Goal: Information Seeking & Learning: Understand process/instructions

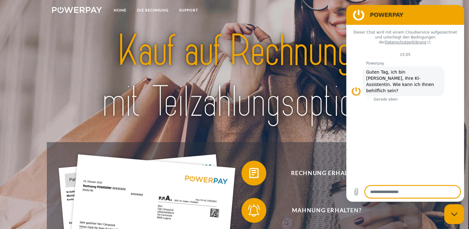
click at [231, 43] on img at bounding box center [234, 76] width 329 height 107
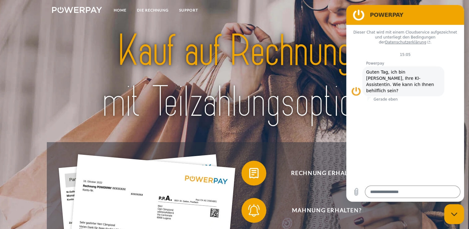
click at [158, 104] on img at bounding box center [234, 76] width 329 height 107
click at [456, 217] on div "Messaging-Fenster schließen" at bounding box center [454, 214] width 19 height 19
type textarea "*"
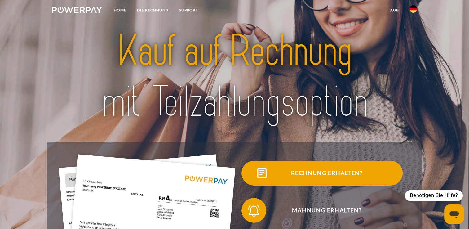
click at [338, 174] on span "Rechnung erhalten?" at bounding box center [327, 173] width 152 height 25
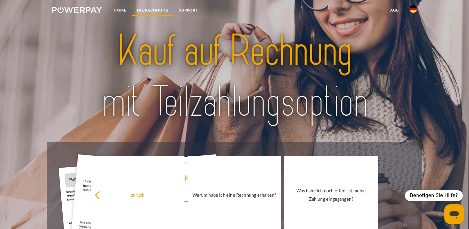
click at [153, 11] on link "DIE RECHNUNG" at bounding box center [153, 10] width 42 height 11
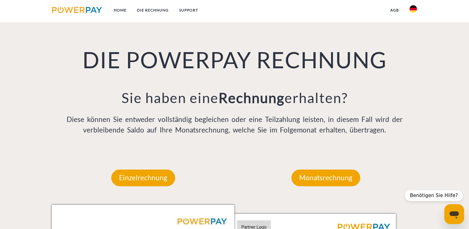
scroll to position [434, 0]
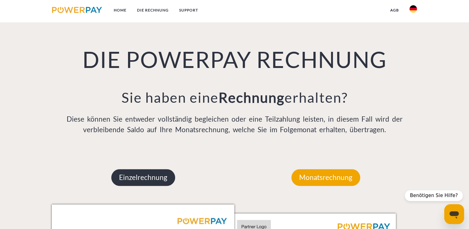
click at [149, 181] on p "Einzelrechnung" at bounding box center [143, 177] width 64 height 17
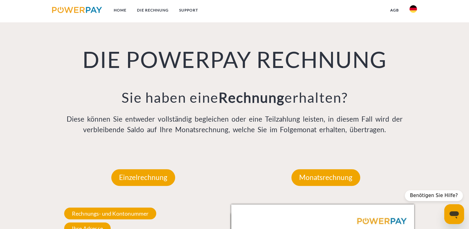
click at [83, 13] on link at bounding box center [77, 11] width 60 height 13
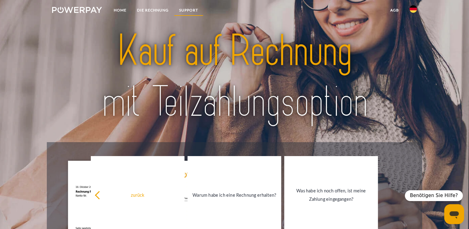
click at [179, 11] on link "SUPPORT" at bounding box center [188, 10] width 29 height 11
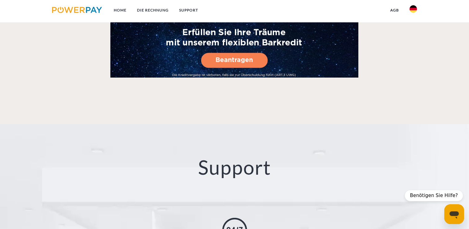
scroll to position [1068, 0]
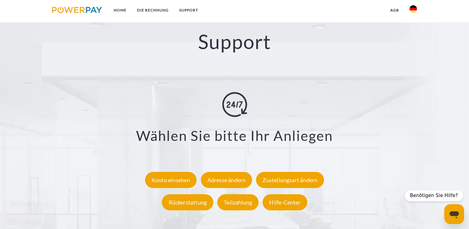
click at [79, 7] on img at bounding box center [77, 10] width 50 height 6
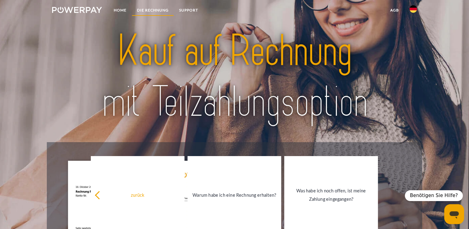
click at [152, 7] on link "DIE RECHNUNG" at bounding box center [153, 10] width 42 height 11
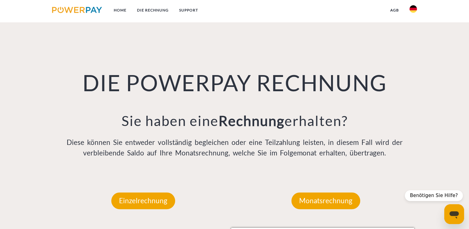
scroll to position [434, 0]
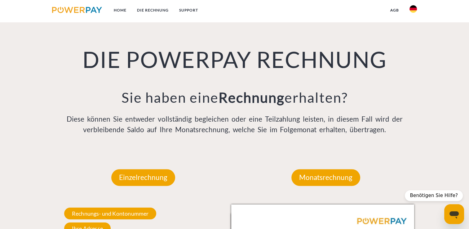
click at [92, 10] on img at bounding box center [77, 10] width 50 height 6
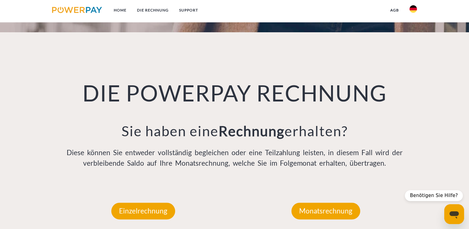
scroll to position [600, 0]
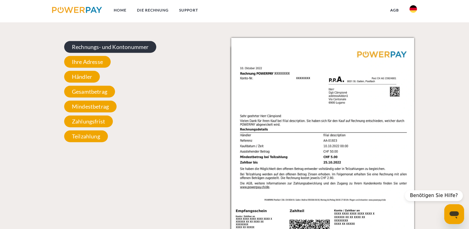
click at [119, 47] on span "Rechnungs- und Kontonummer" at bounding box center [110, 47] width 92 height 12
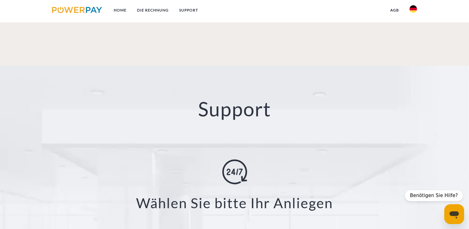
scroll to position [1190, 0]
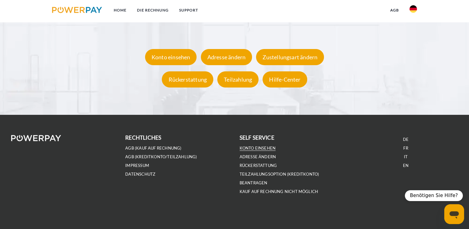
click at [262, 146] on link "Konto einsehen" at bounding box center [258, 147] width 36 height 5
